Goal: Transaction & Acquisition: Purchase product/service

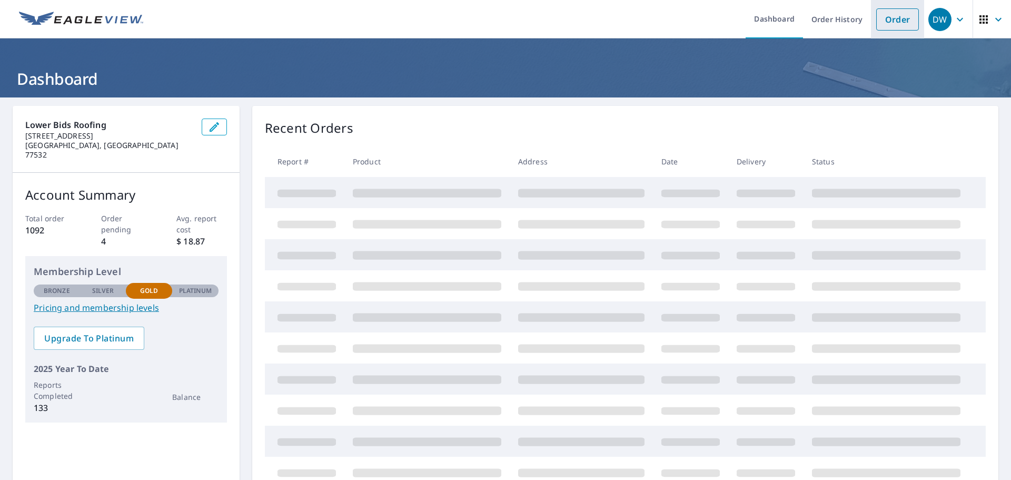
click at [880, 24] on link "Order" at bounding box center [897, 19] width 43 height 22
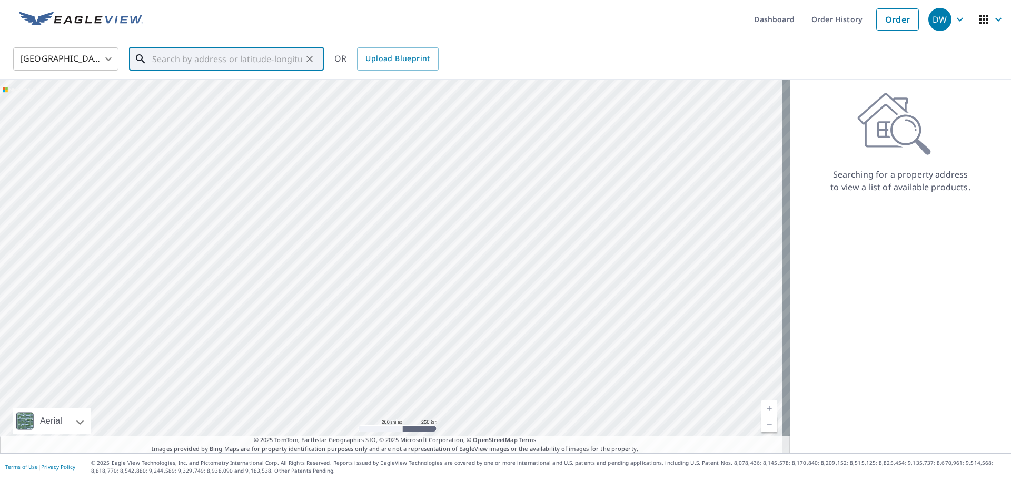
paste input "[STREET_ADDRESS]"
click at [248, 92] on span "[STREET_ADDRESS]" at bounding box center [232, 89] width 165 height 13
type input "[STREET_ADDRESS][PERSON_NAME]"
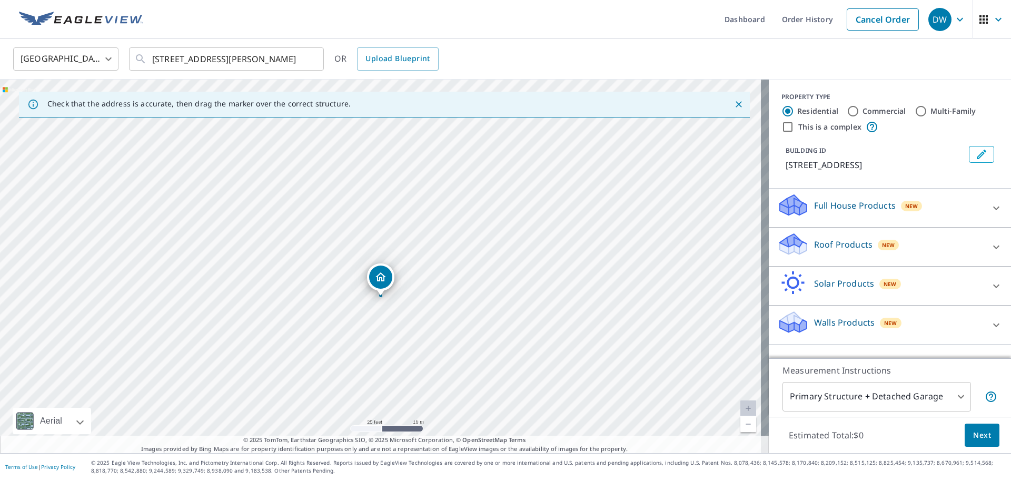
click at [411, 302] on div "[STREET_ADDRESS][PERSON_NAME]" at bounding box center [384, 266] width 769 height 373
click at [859, 249] on p "Roof Products" at bounding box center [843, 244] width 58 height 13
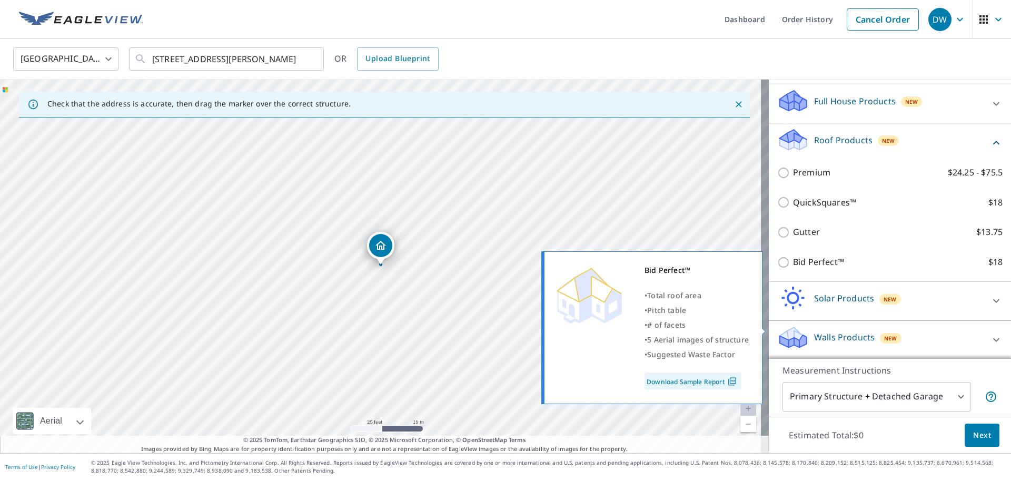
scroll to position [105, 0]
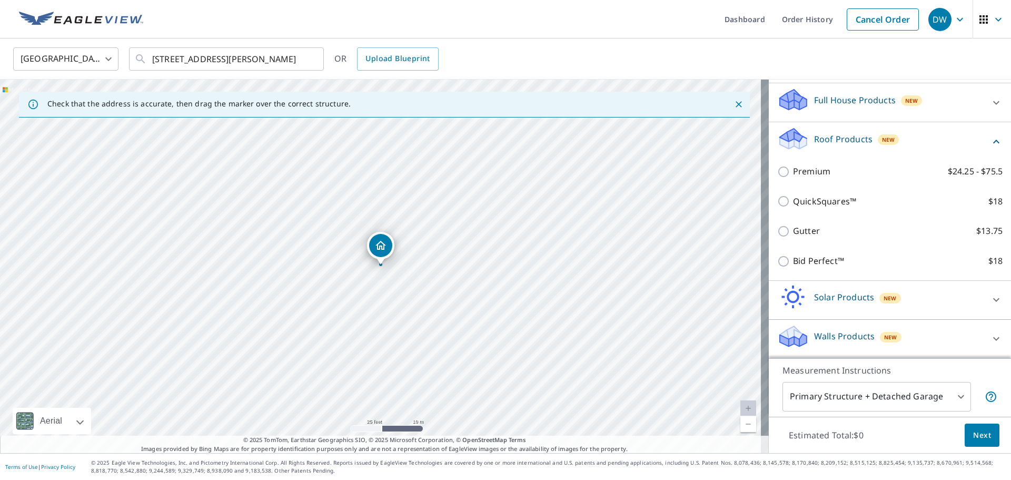
click at [827, 265] on p "Bid Perfect™" at bounding box center [818, 260] width 51 height 13
click at [793, 265] on input "Bid Perfect™ $18" at bounding box center [785, 261] width 16 height 13
checkbox input "true"
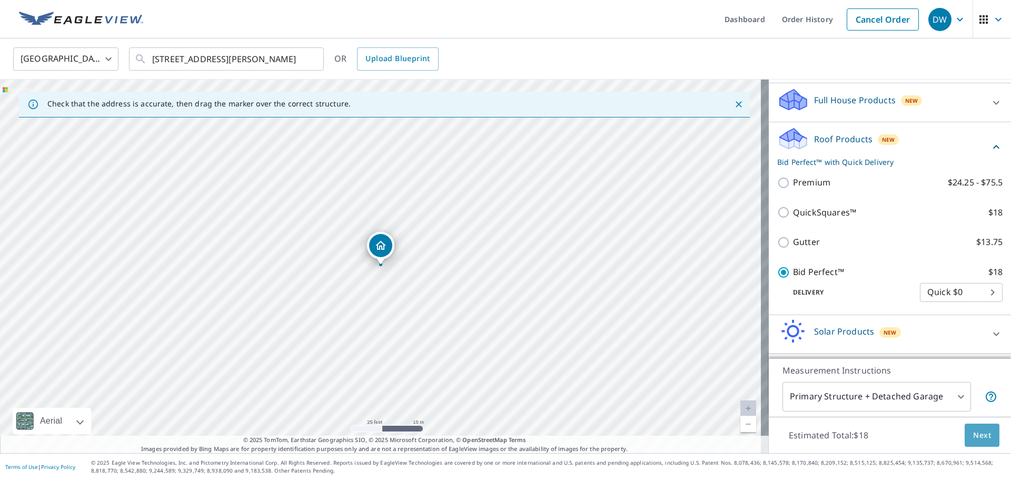
click at [977, 435] on span "Next" at bounding box center [982, 435] width 18 height 13
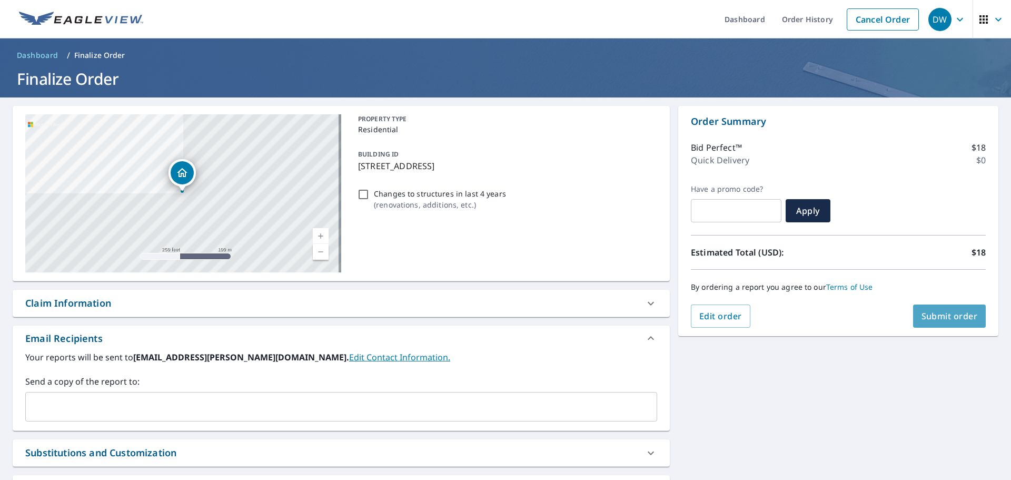
click at [943, 318] on span "Submit order" at bounding box center [950, 316] width 56 height 12
